Goal: Task Accomplishment & Management: Manage account settings

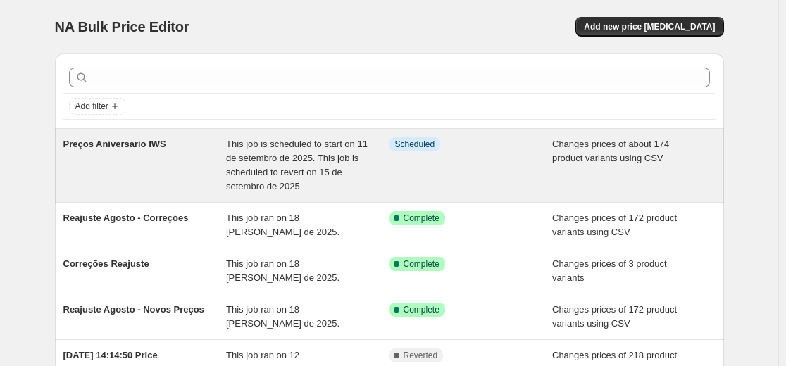
click at [112, 159] on div "Preços Aniversario IWS" at bounding box center [144, 165] width 163 height 56
